Goal: Understand process/instructions

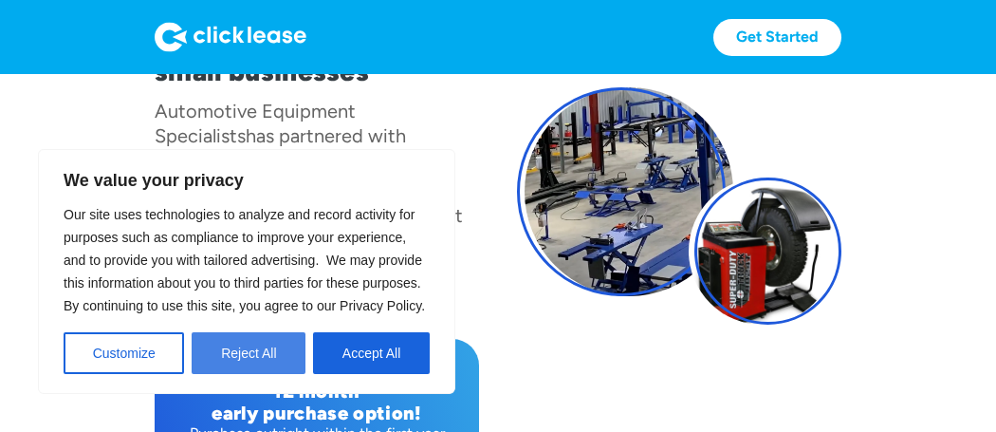
click at [243, 359] on button "Reject All" at bounding box center [249, 353] width 114 height 42
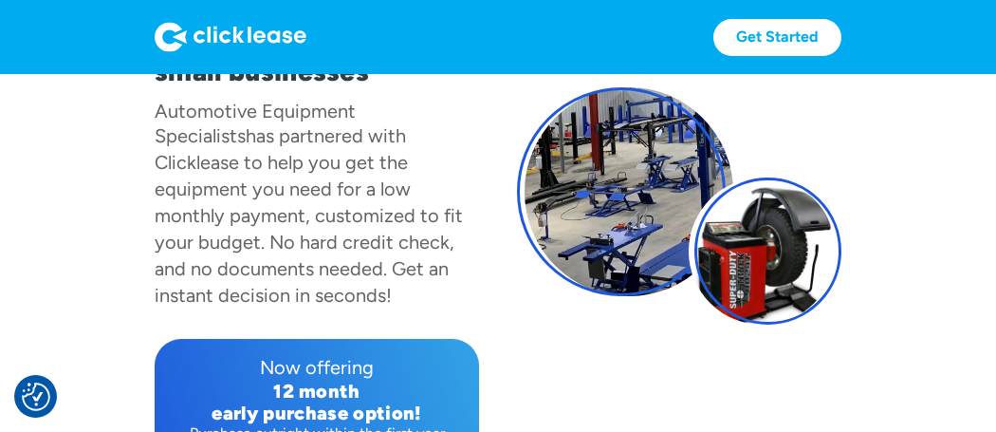
click at [243, 381] on div "12 month" at bounding box center [317, 392] width 294 height 22
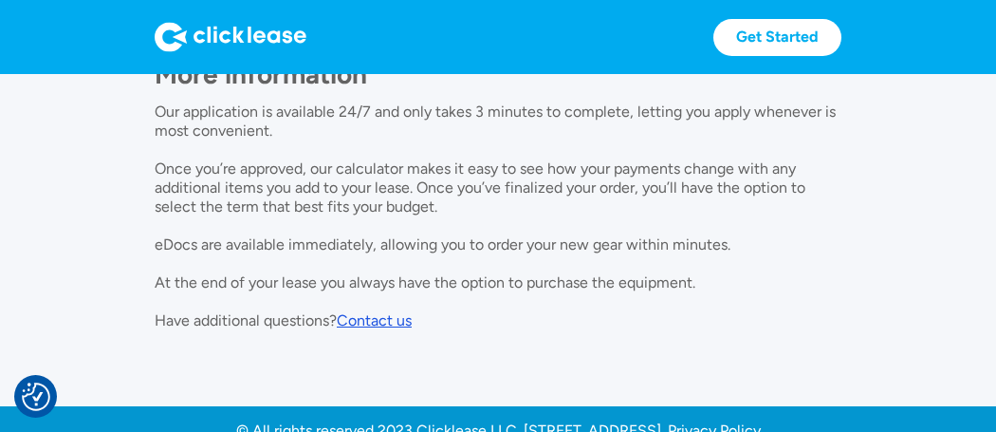
scroll to position [1843, 0]
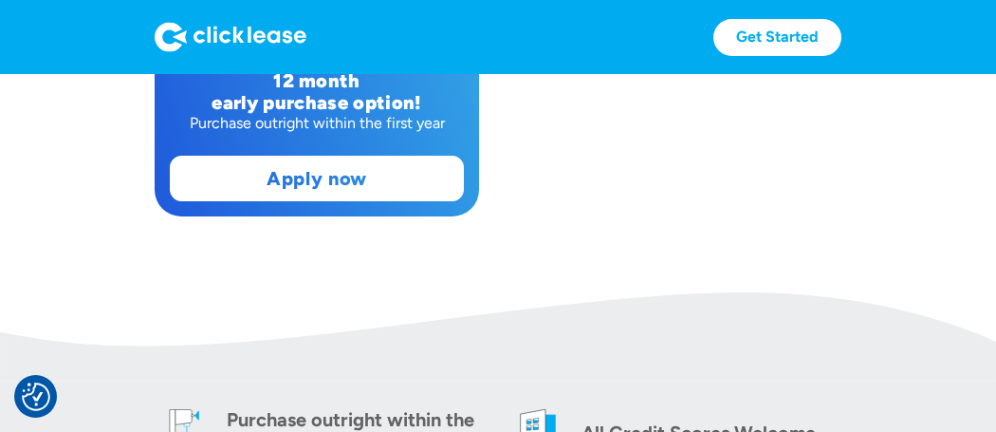
scroll to position [568, 0]
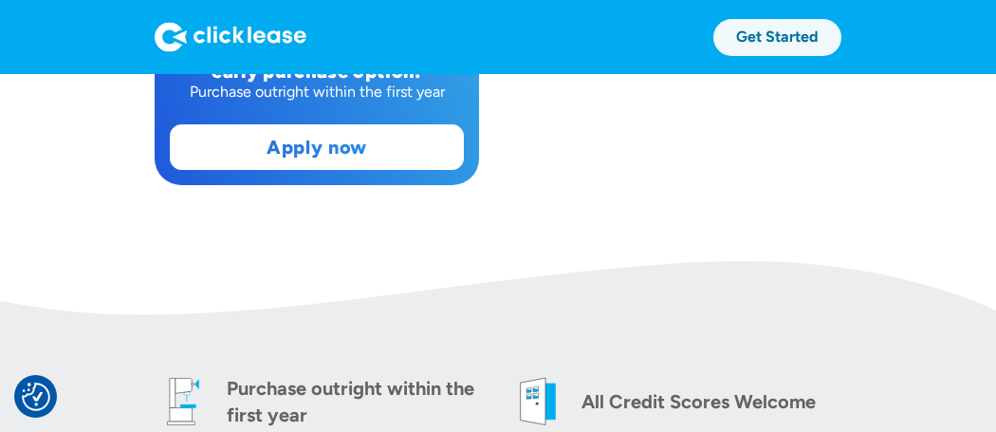
click at [767, 26] on link "Get Started" at bounding box center [778, 37] width 128 height 37
